Goal: Information Seeking & Learning: Learn about a topic

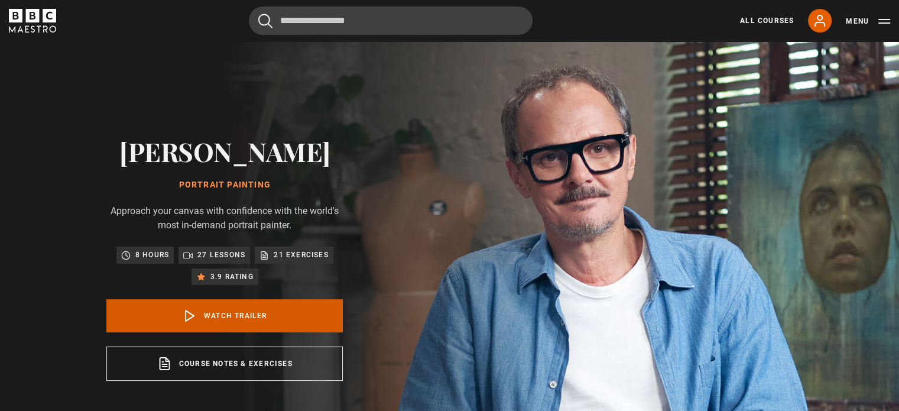
click at [186, 320] on polygon at bounding box center [190, 315] width 8 height 11
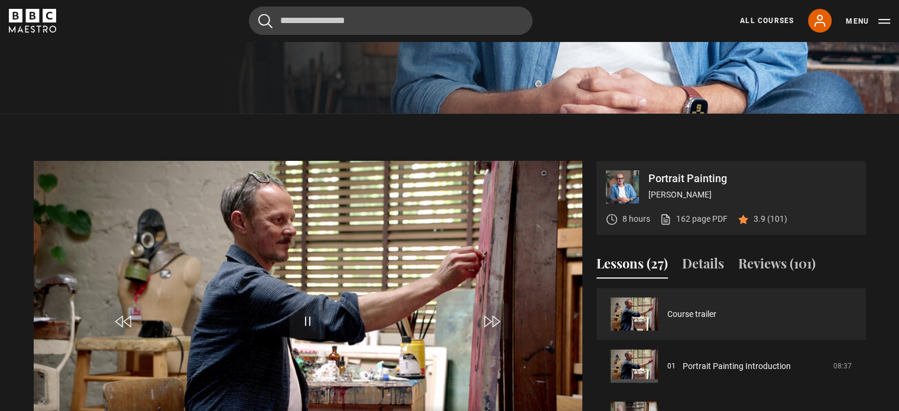
scroll to position [435, 0]
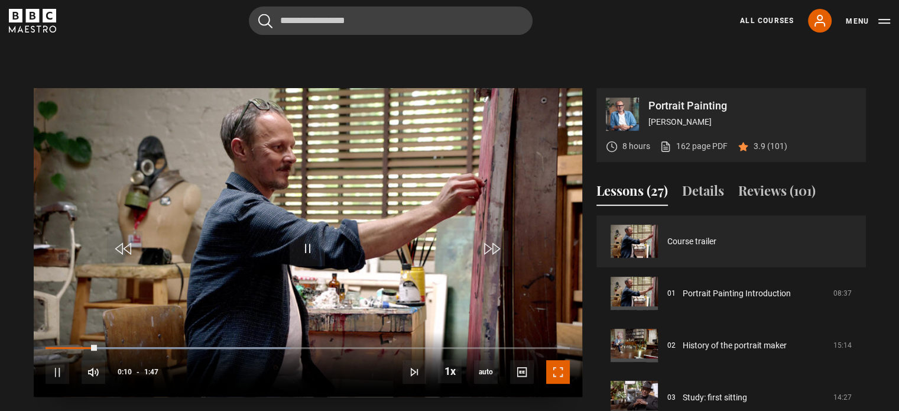
drag, startPoint x: 151, startPoint y: 235, endPoint x: 555, endPoint y: 371, distance: 425.7
click at [555, 371] on span "Video Player" at bounding box center [558, 372] width 24 height 24
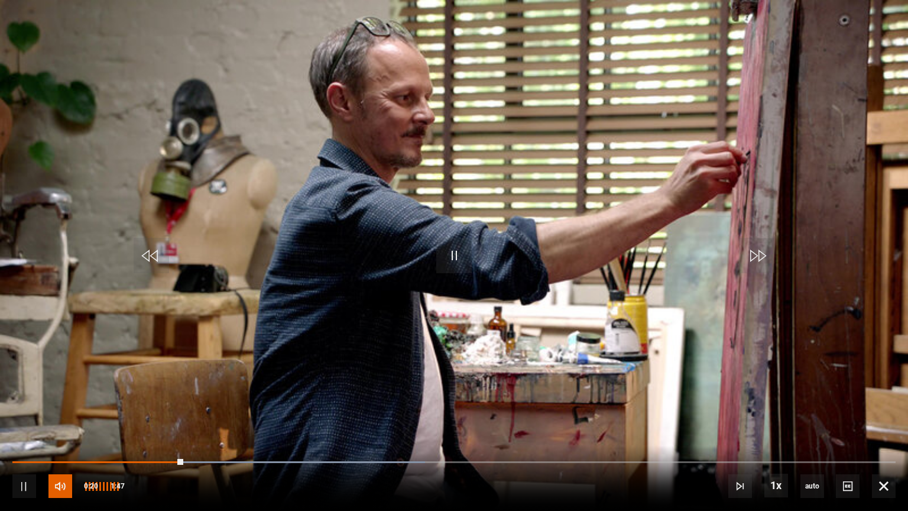
click at [54, 410] on span "Video Player" at bounding box center [60, 486] width 24 height 24
click at [16, 410] on span "Video Player" at bounding box center [24, 486] width 24 height 24
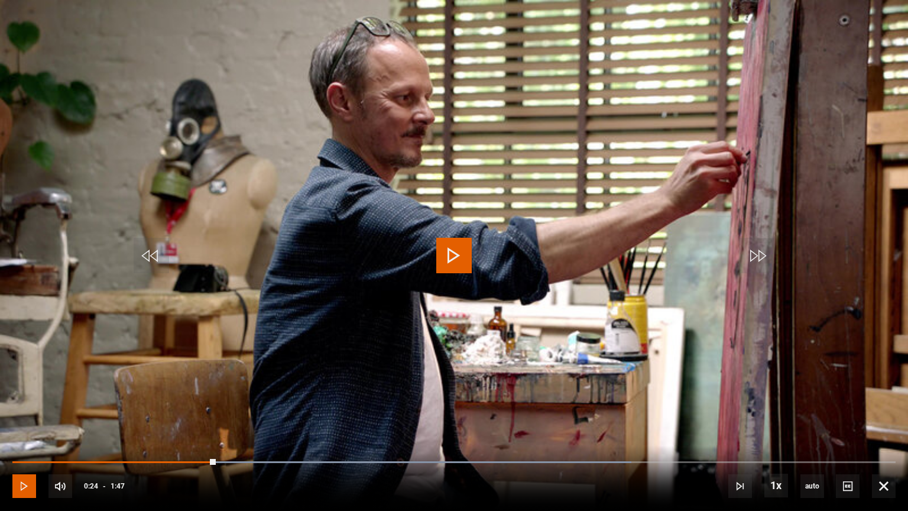
click at [16, 410] on span "Video Player" at bounding box center [24, 486] width 24 height 24
drag, startPoint x: 16, startPoint y: 478, endPoint x: 21, endPoint y: 487, distance: 10.6
click at [21, 410] on span "Video Player" at bounding box center [24, 486] width 24 height 24
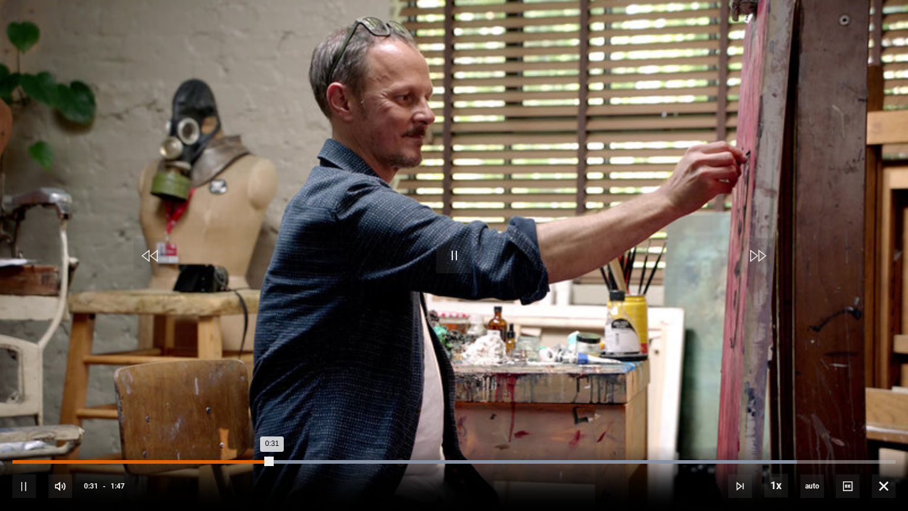
click at [17, 410] on div "Loaded : 88.79% 0:00 0:31" at bounding box center [453, 462] width 883 height 4
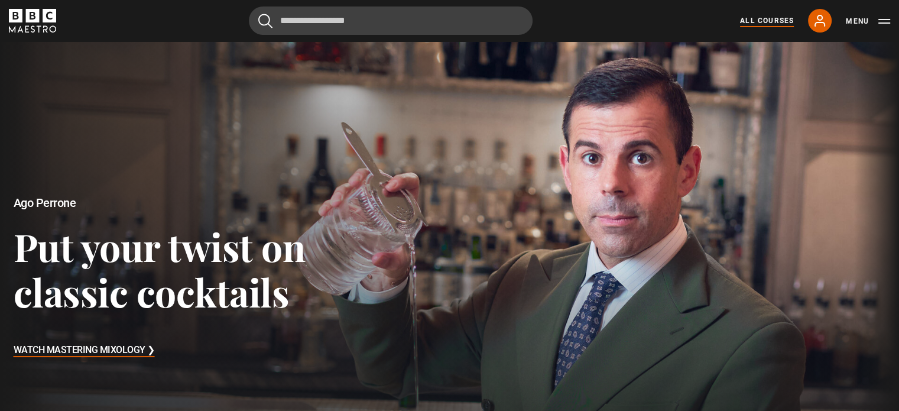
click at [765, 17] on link "All Courses" at bounding box center [767, 20] width 54 height 11
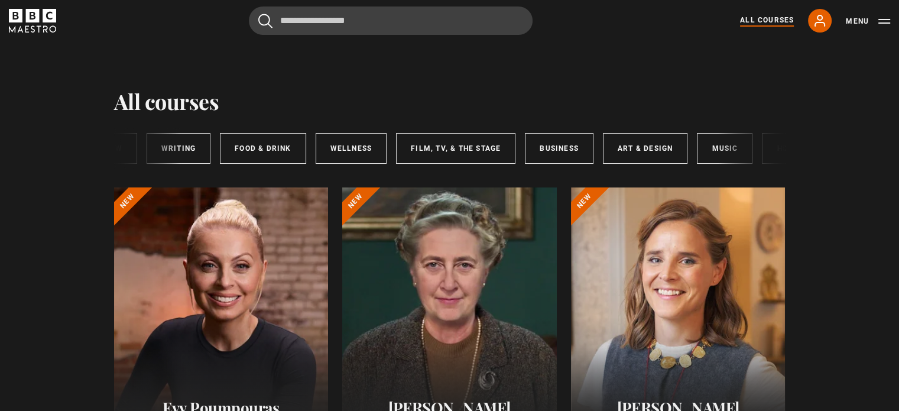
scroll to position [0, 93]
click at [640, 148] on link "Art & Design" at bounding box center [642, 148] width 85 height 31
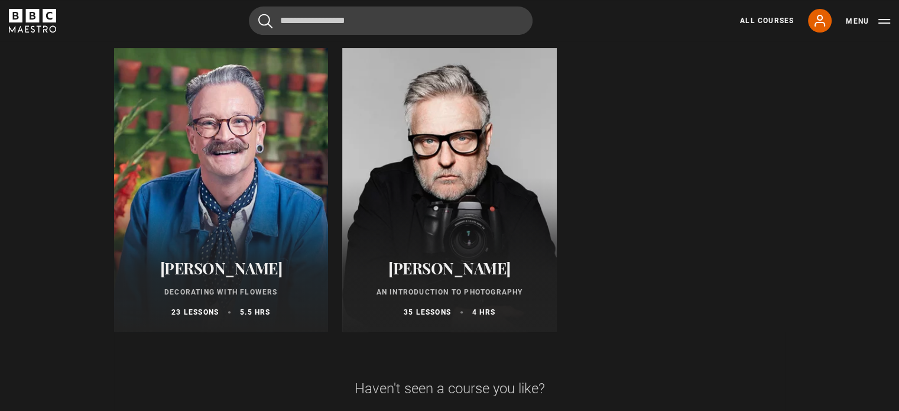
scroll to position [439, 0]
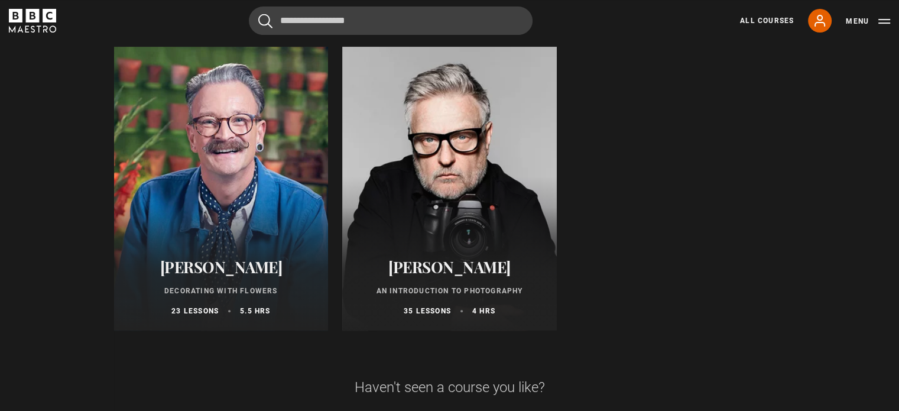
click at [804, 156] on div "Art & Design courses Art & Design All courses New courses Writing Food & Drink …" at bounding box center [450, 18] width 762 height 831
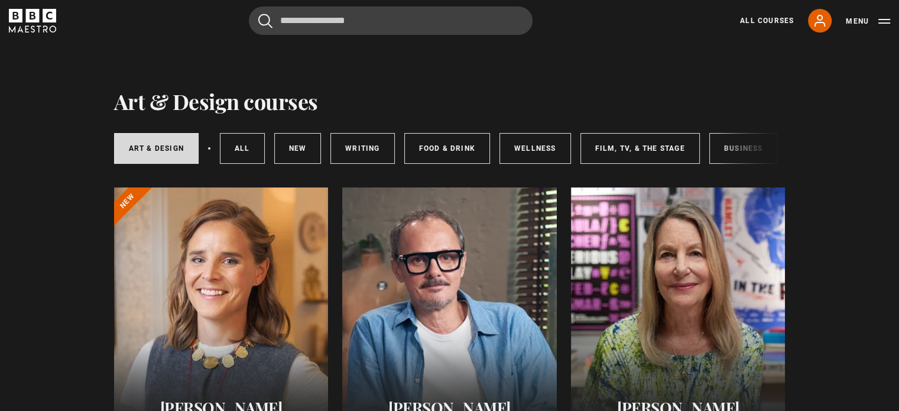
scroll to position [0, 0]
click at [352, 144] on link "Writing" at bounding box center [363, 148] width 64 height 31
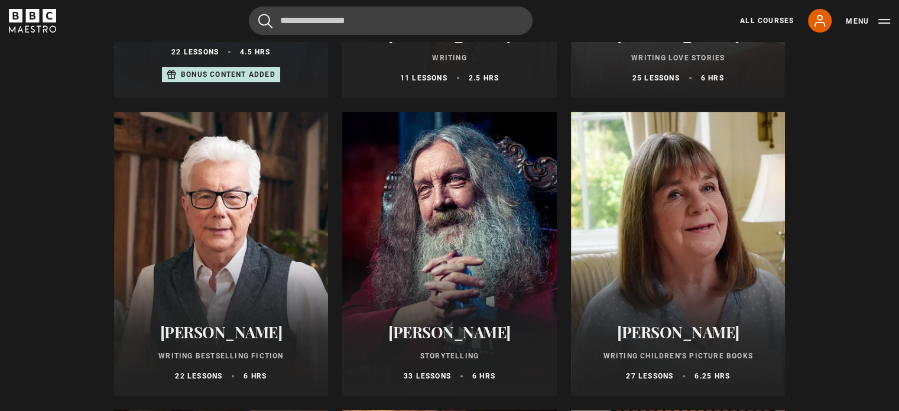
scroll to position [374, 0]
click at [682, 339] on h2 "[PERSON_NAME]" at bounding box center [678, 332] width 186 height 18
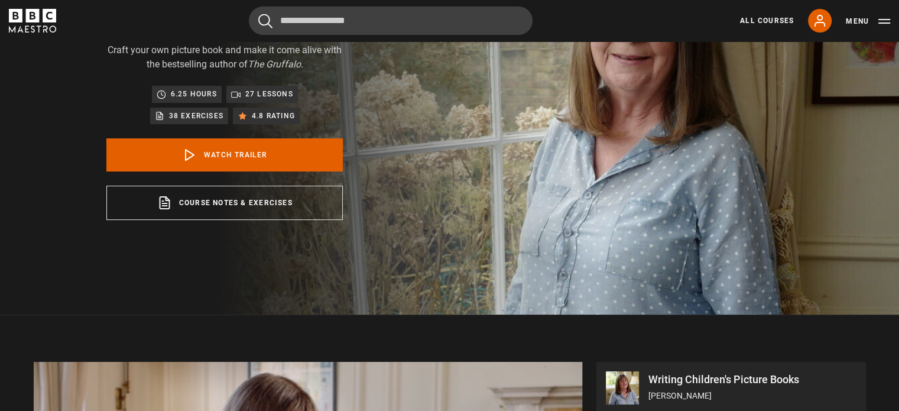
scroll to position [163, 0]
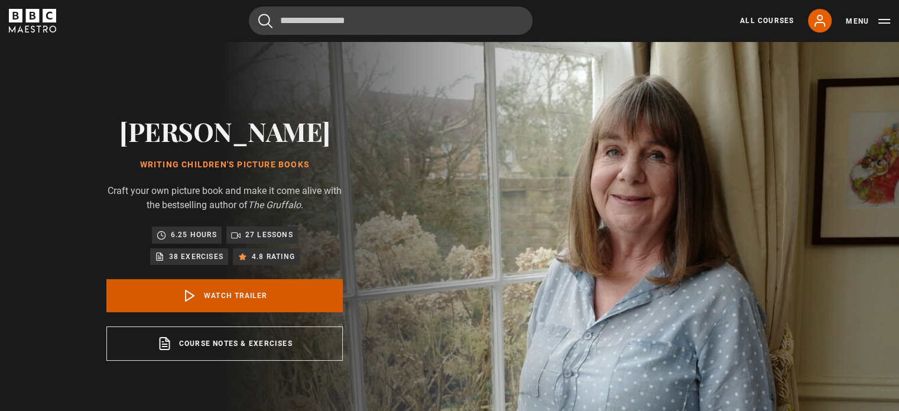
click at [203, 299] on link "Watch Trailer" at bounding box center [224, 295] width 236 height 33
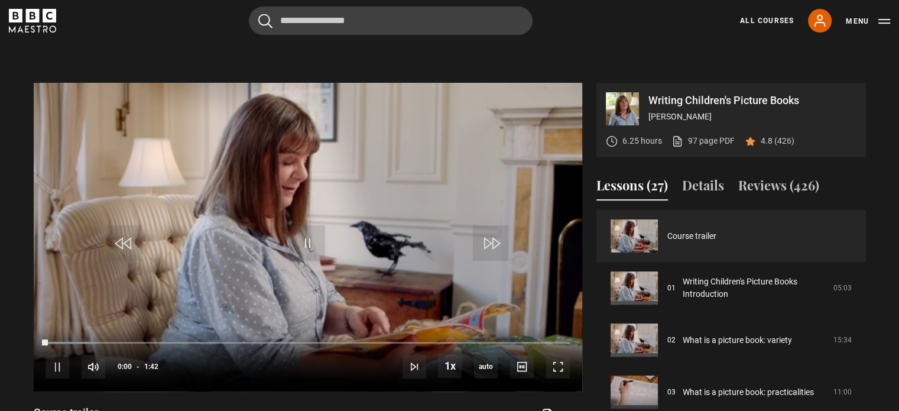
scroll to position [475, 0]
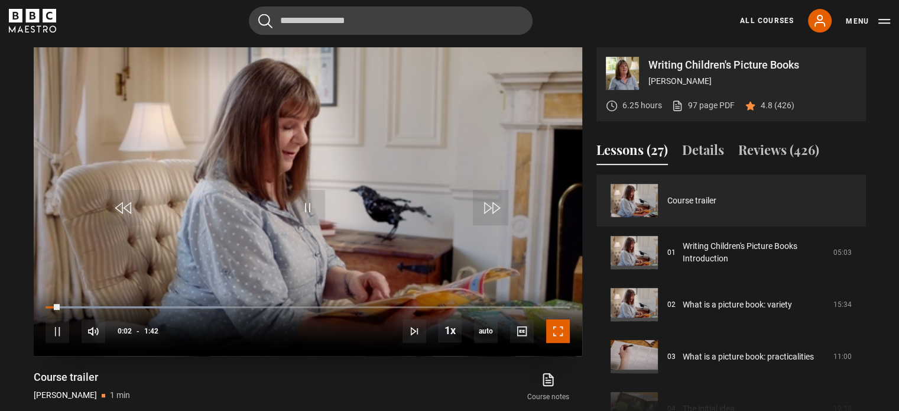
click at [554, 326] on span "Video Player" at bounding box center [558, 331] width 24 height 24
